Goal: Transaction & Acquisition: Purchase product/service

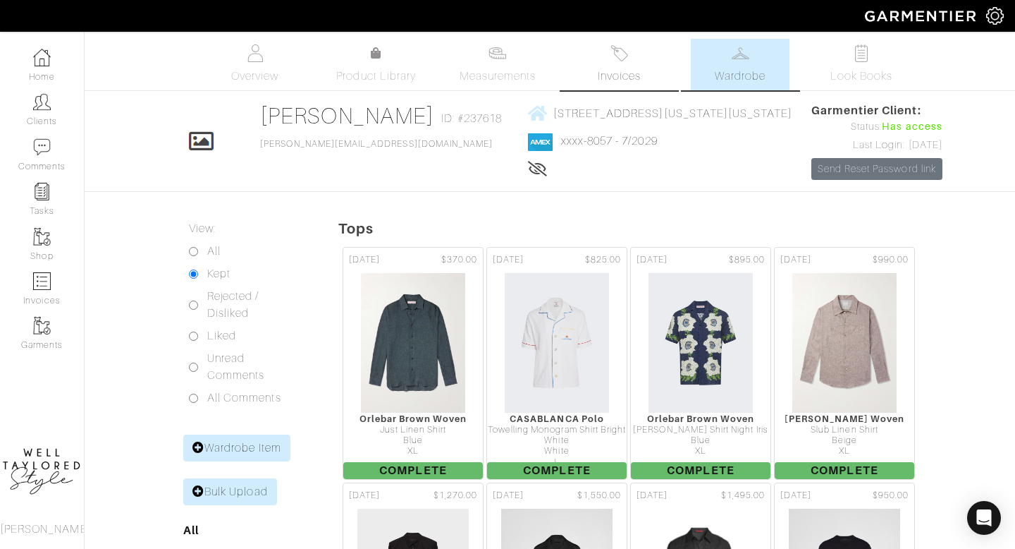
click at [611, 49] on img at bounding box center [620, 53] width 18 height 18
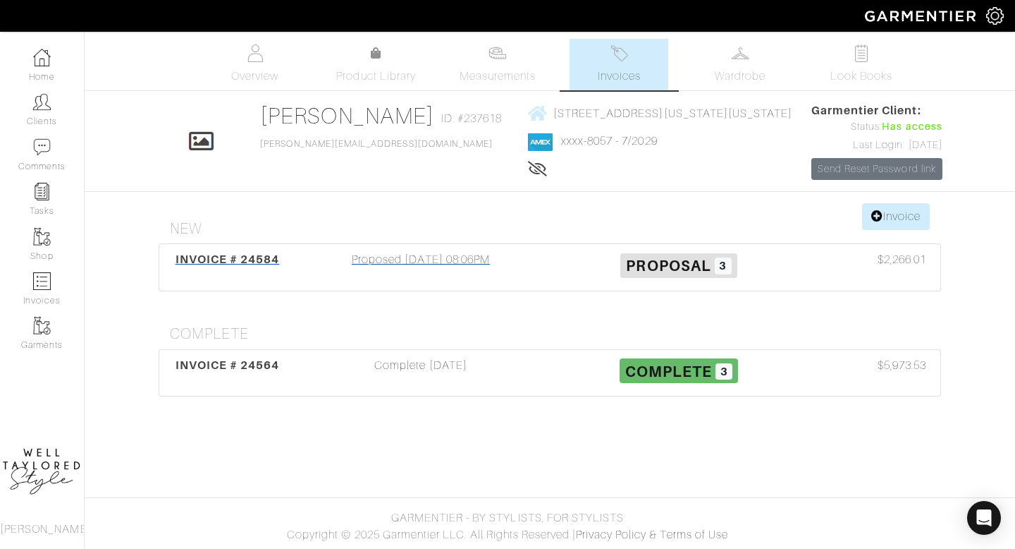
click at [419, 257] on div "Proposed 09/22/25 08:06PM" at bounding box center [421, 267] width 258 height 32
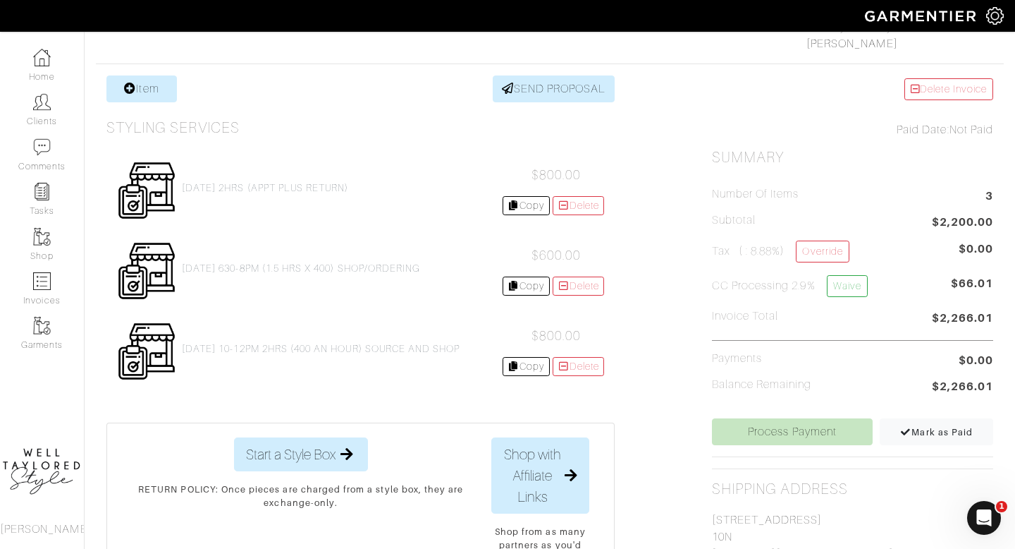
scroll to position [284, 0]
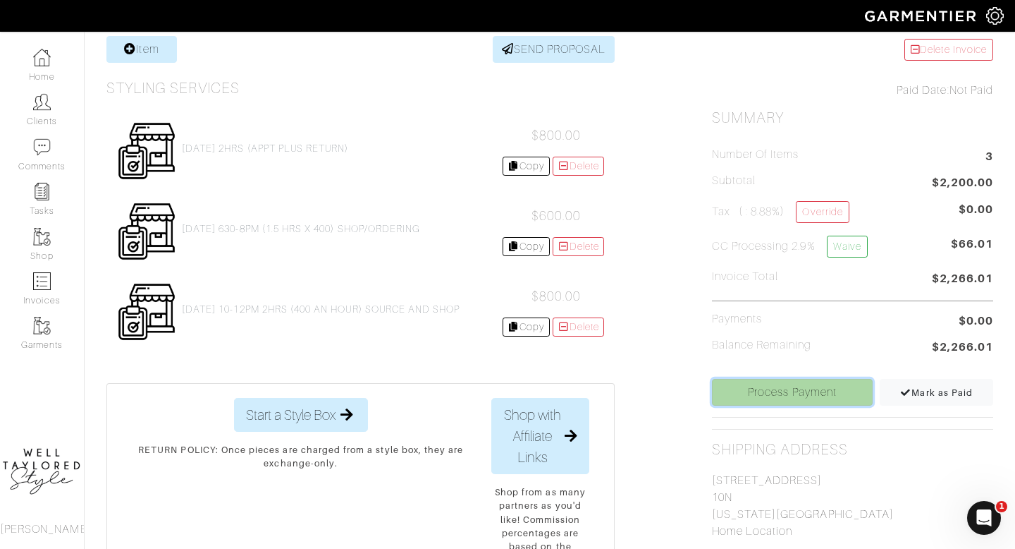
click at [747, 394] on link "Process Payment" at bounding box center [792, 392] width 161 height 27
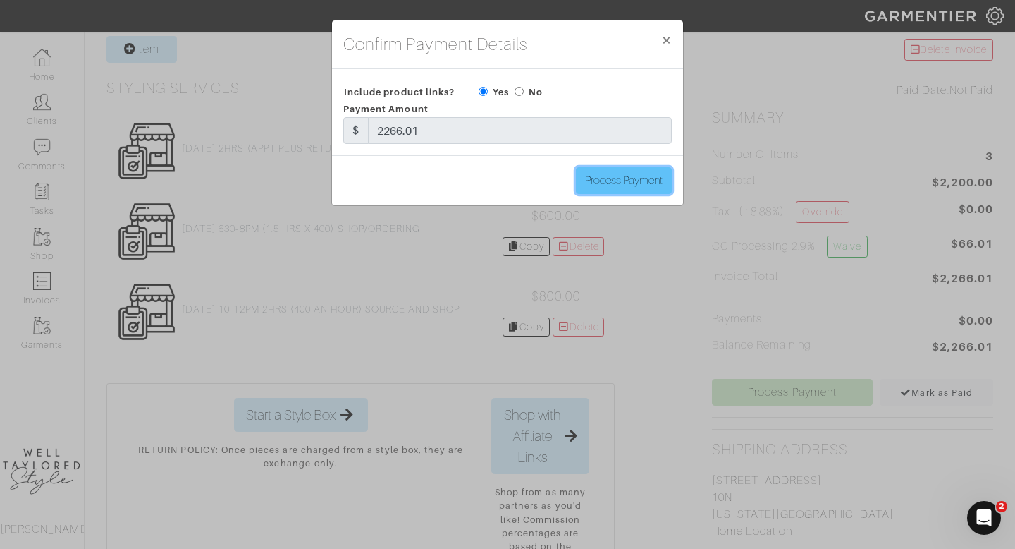
click at [640, 176] on input "Process Payment" at bounding box center [624, 180] width 96 height 27
type input "Process Payment"
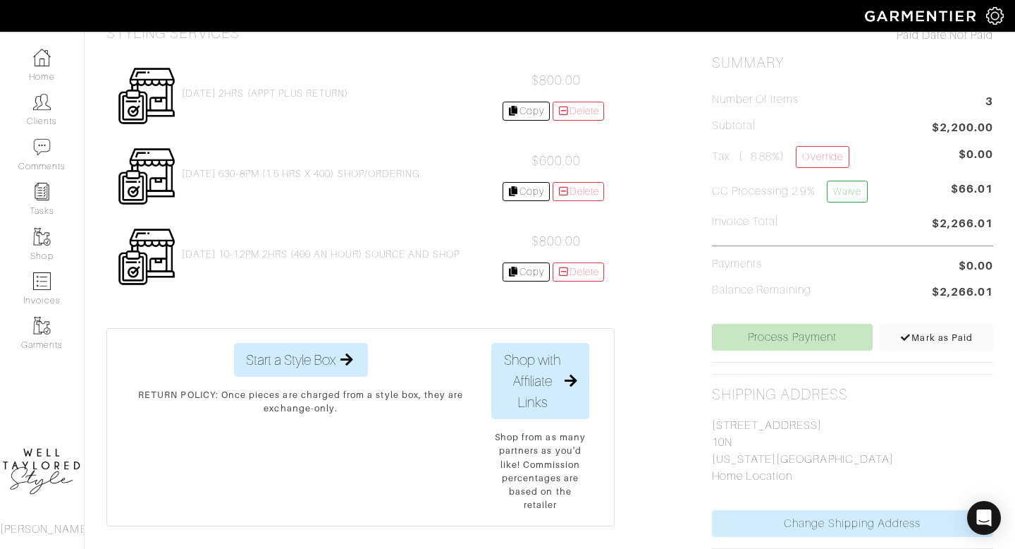
scroll to position [340, 0]
click at [779, 353] on div "Delete Invoice Paid Date: Not Paid Summary Number of Items 3 Subtotal $2,200.00…" at bounding box center [853, 366] width 303 height 773
click at [780, 339] on link "Process Payment" at bounding box center [792, 336] width 161 height 27
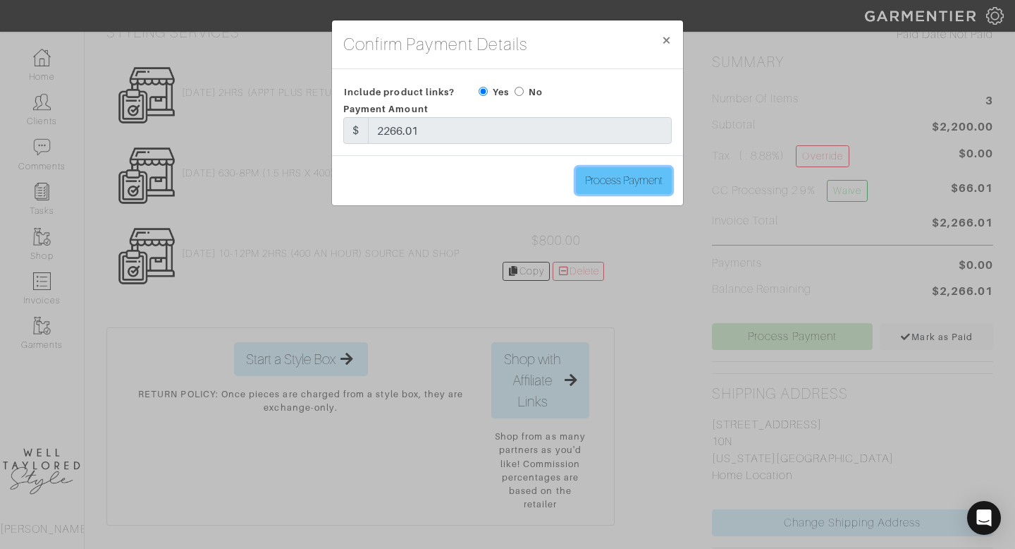
click at [659, 193] on input "Process Payment" at bounding box center [624, 180] width 96 height 27
type input "Process Payment"
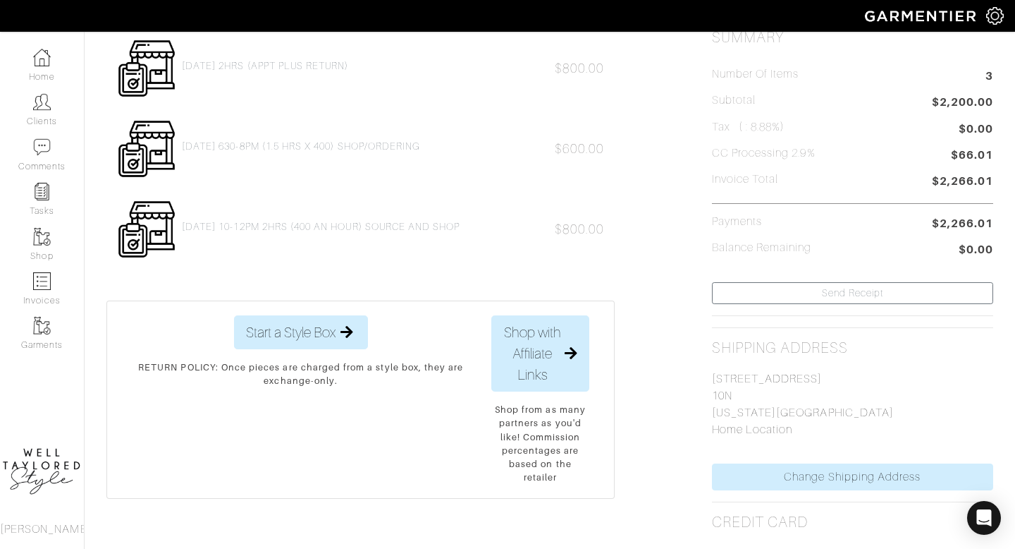
scroll to position [0, 0]
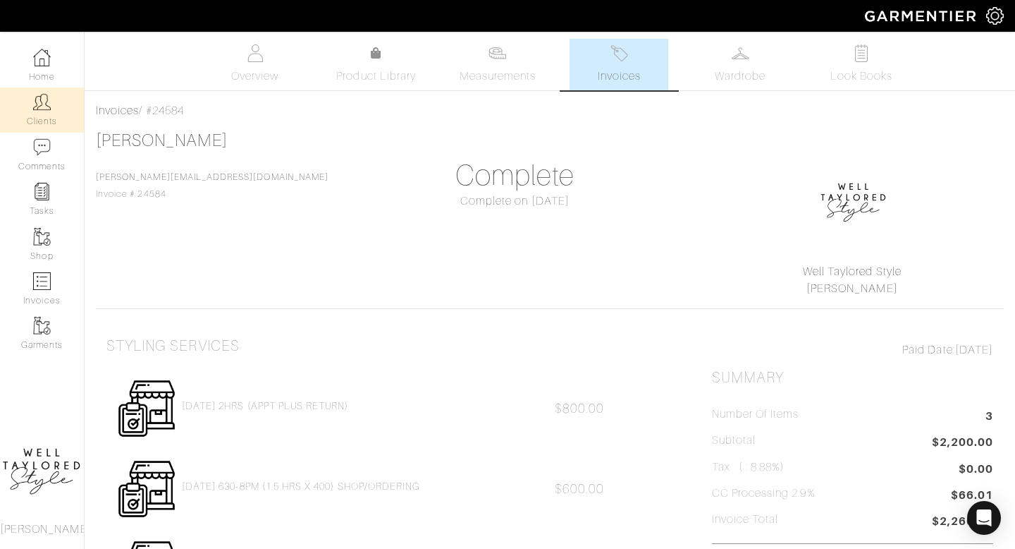
click at [55, 96] on link "Clients" at bounding box center [42, 109] width 84 height 44
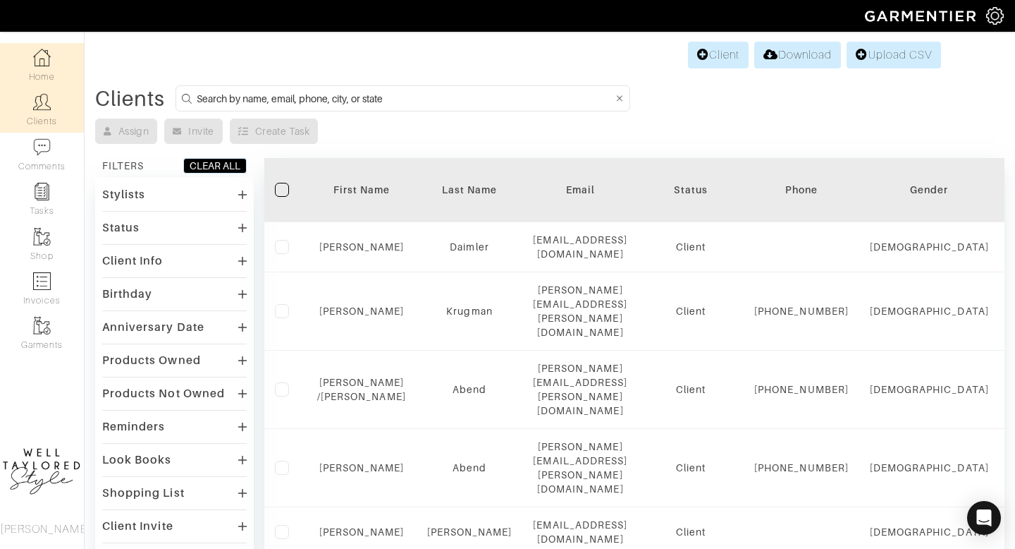
click at [45, 69] on link "Home" at bounding box center [42, 65] width 84 height 44
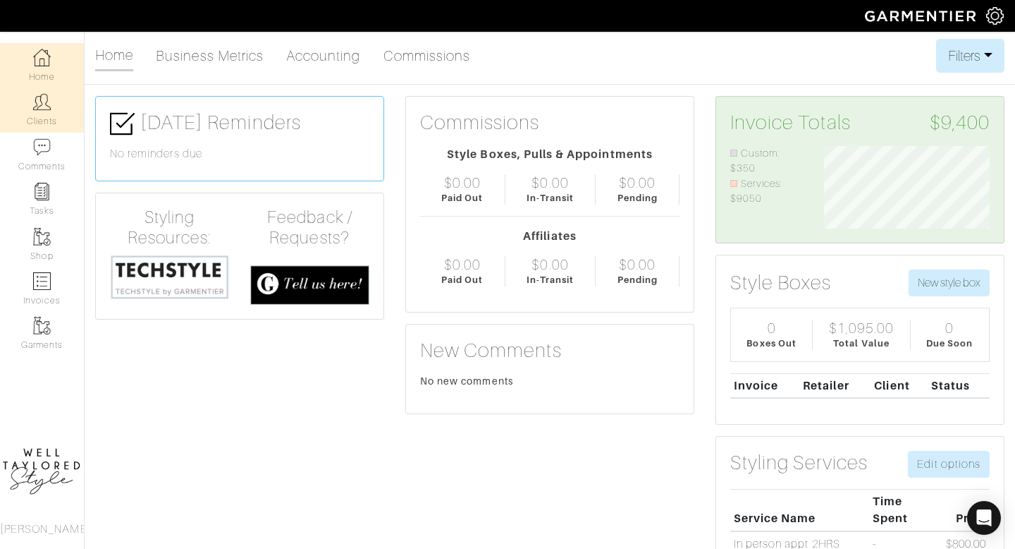
scroll to position [83, 188]
click at [426, 63] on link "Commissions" at bounding box center [427, 56] width 87 height 28
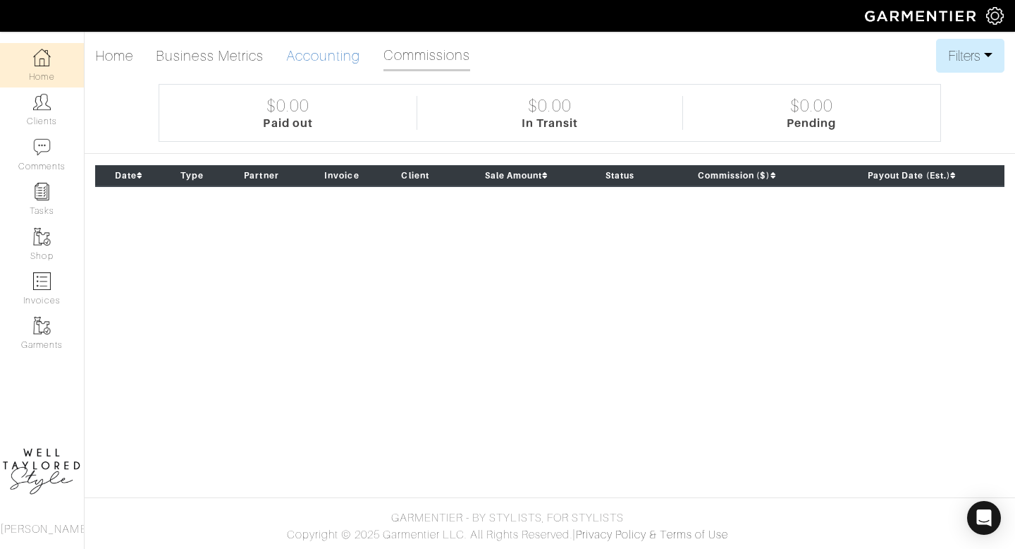
click at [306, 59] on link "Accounting" at bounding box center [323, 56] width 75 height 28
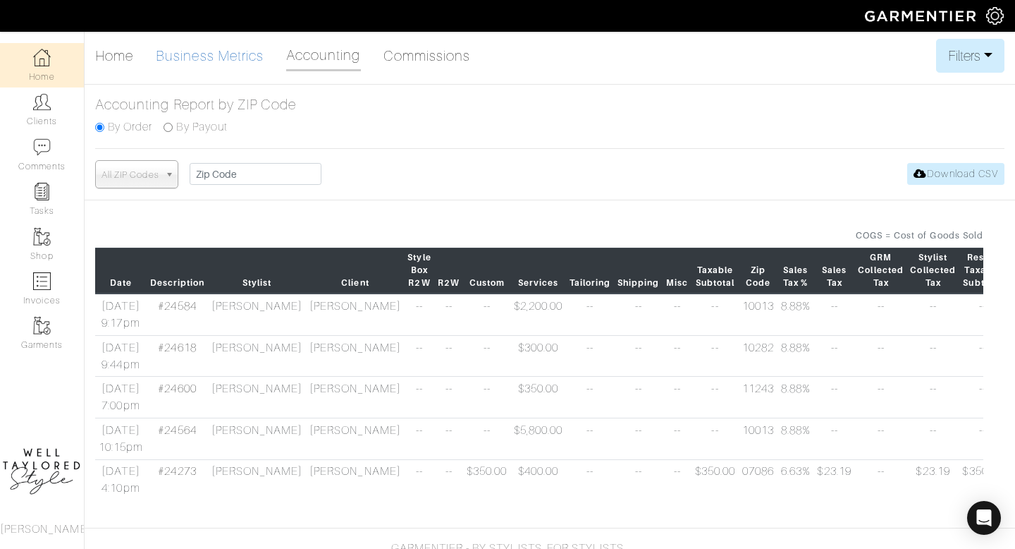
click at [239, 51] on link "Business Metrics" at bounding box center [210, 56] width 108 height 28
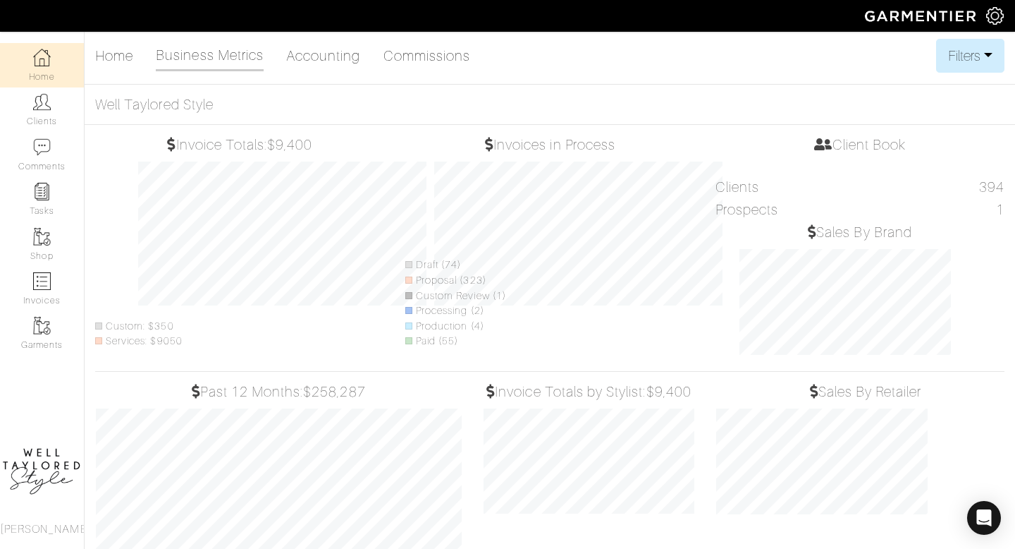
scroll to position [208, 233]
click at [133, 49] on link "Home" at bounding box center [114, 56] width 38 height 28
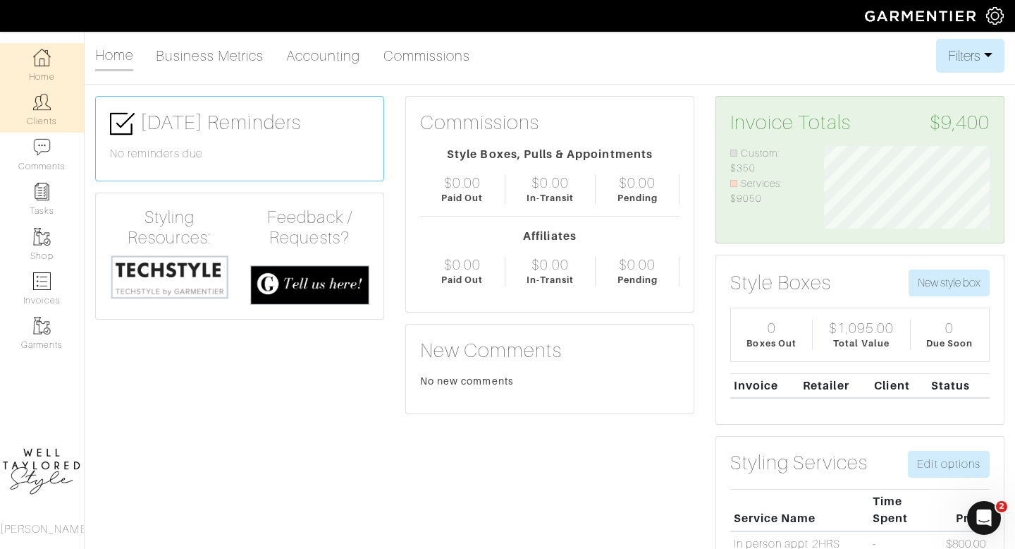
click at [51, 111] on link "Clients" at bounding box center [42, 109] width 84 height 44
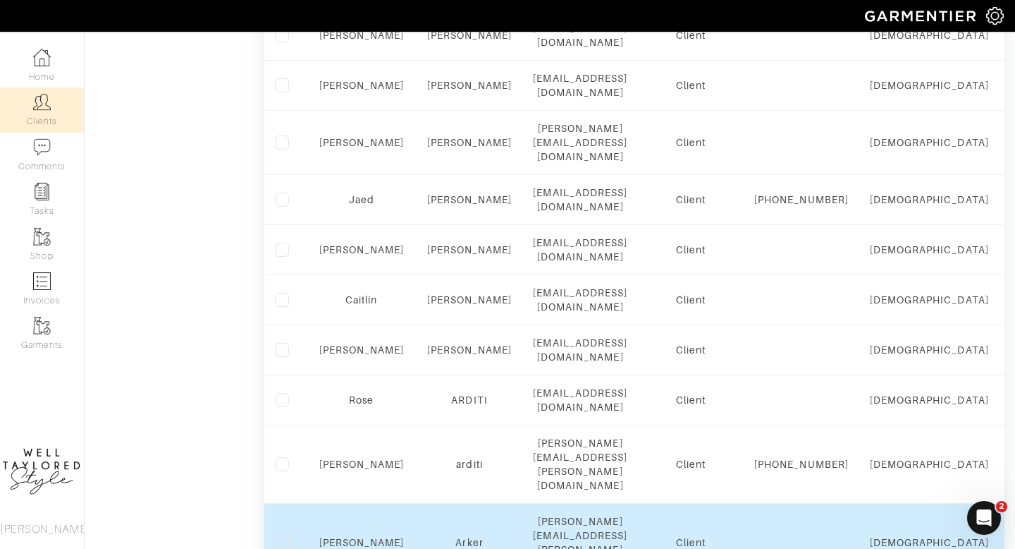
scroll to position [797, 0]
